Goal: Task Accomplishment & Management: Manage account settings

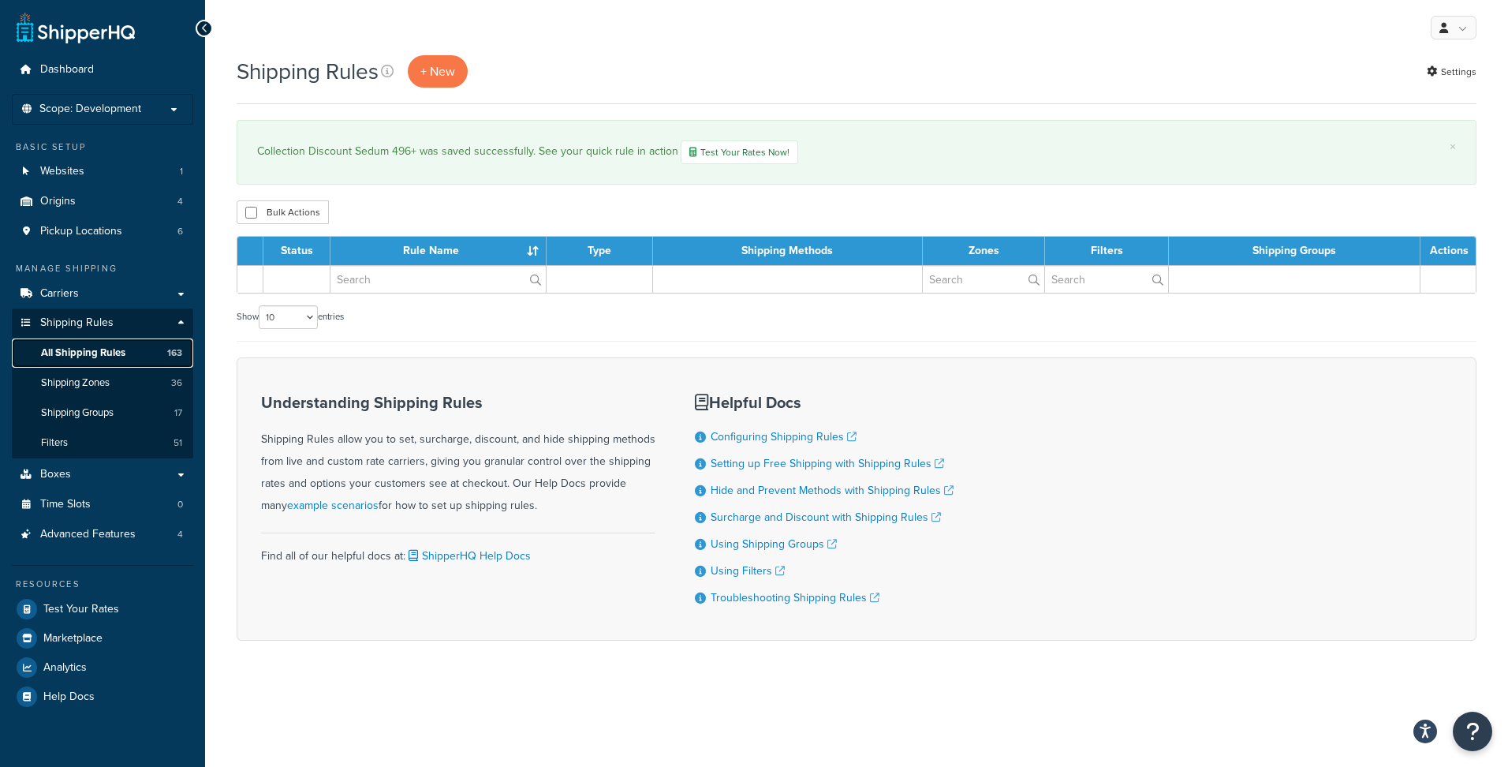
click at [79, 355] on span "All Shipping Rules" at bounding box center [83, 352] width 84 height 13
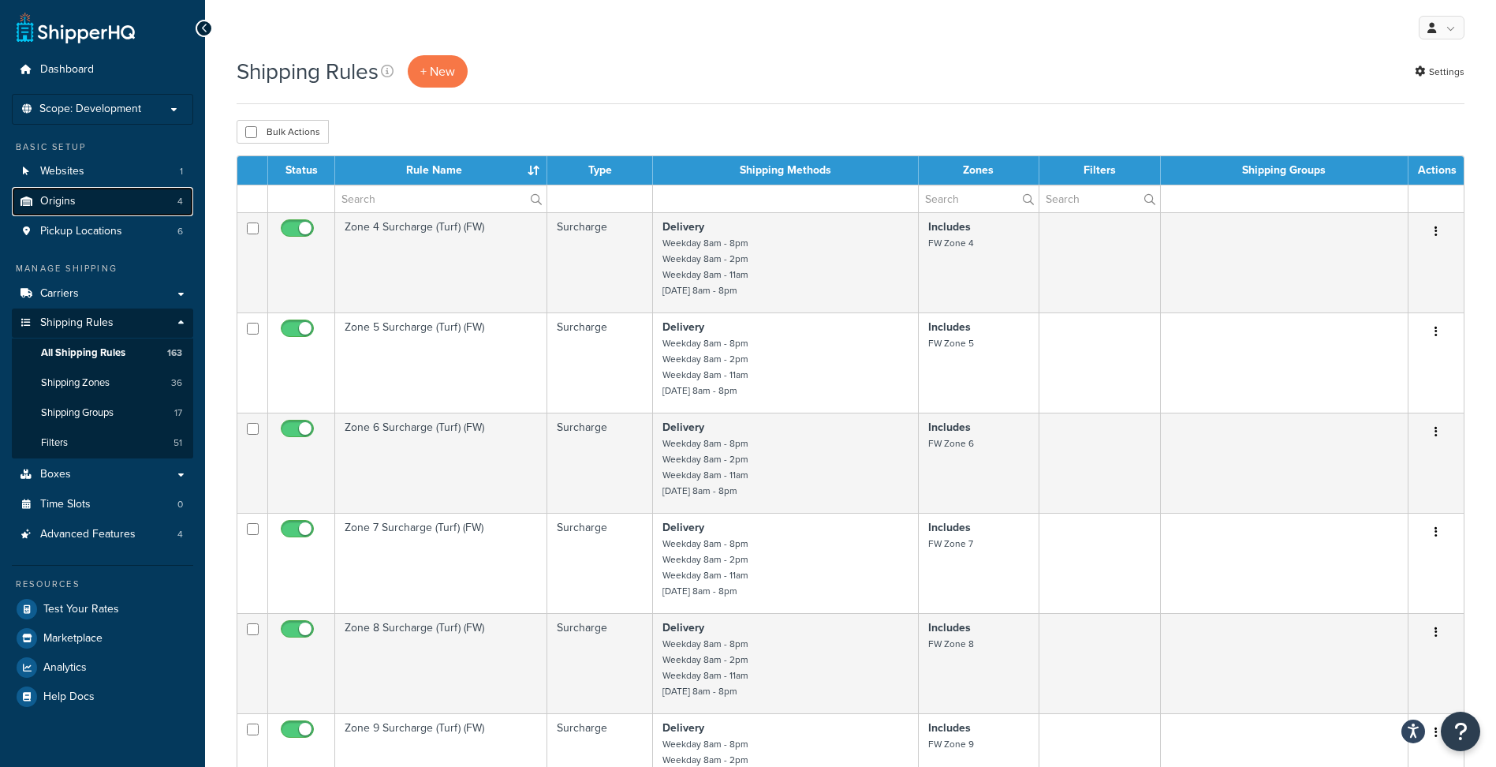
click at [95, 200] on link "Origins 4" at bounding box center [102, 201] width 181 height 29
